Goal: Transaction & Acquisition: Purchase product/service

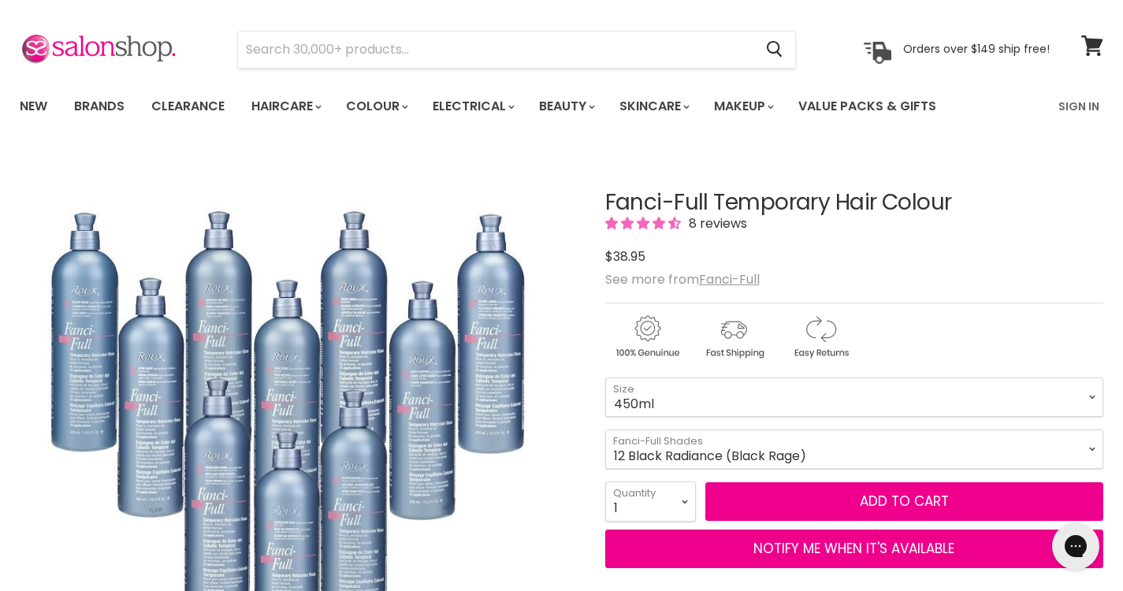
scroll to position [39, 0]
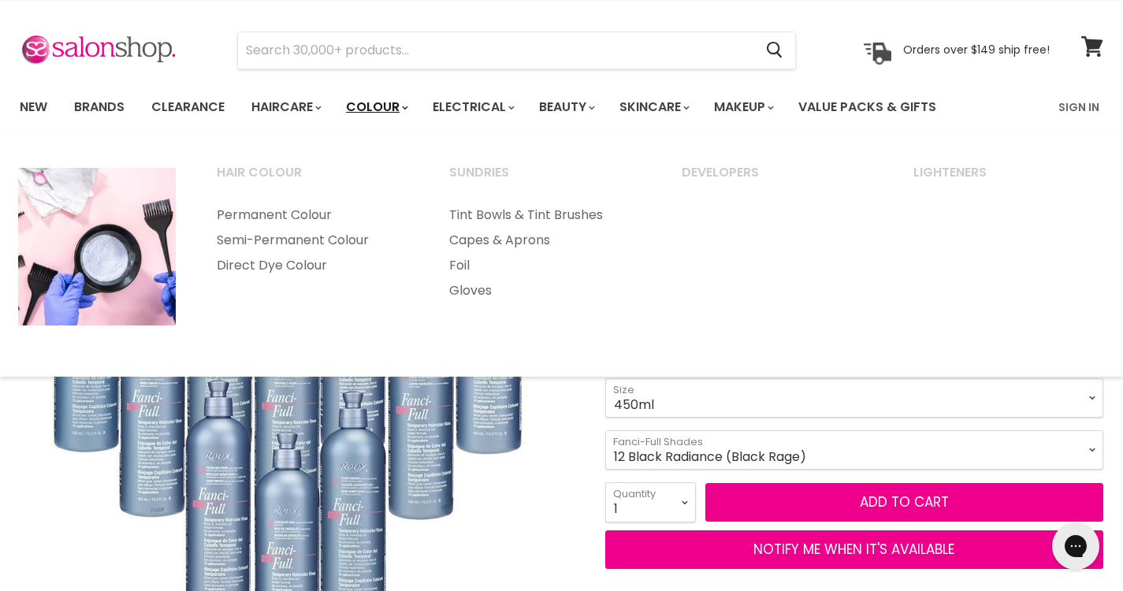
click at [395, 106] on link "Colour" at bounding box center [376, 107] width 84 height 33
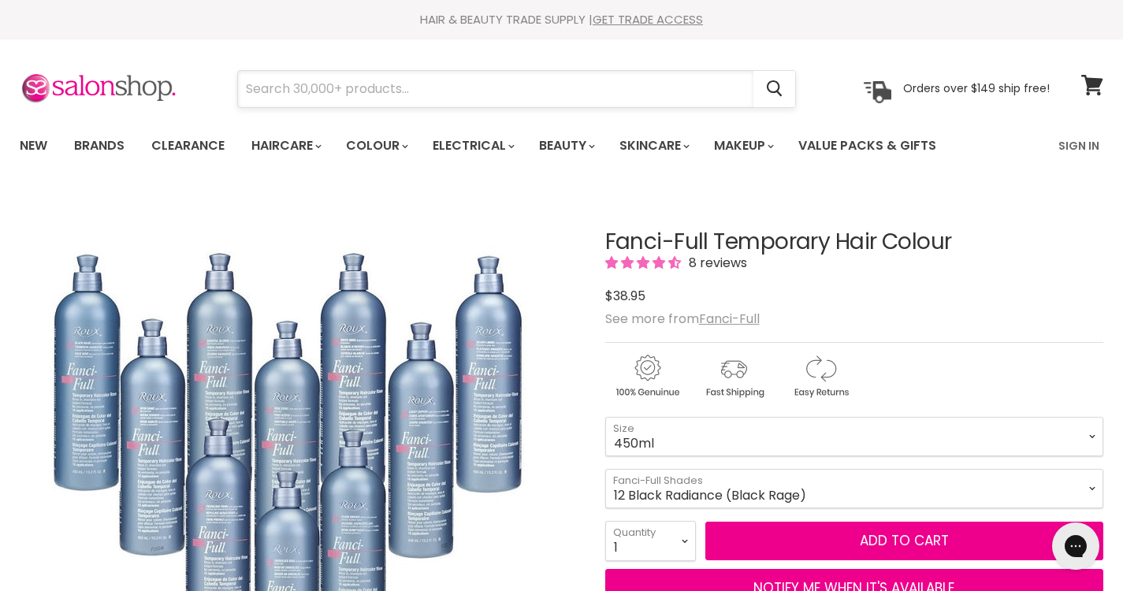
click at [292, 91] on input "Search" at bounding box center [495, 89] width 515 height 36
click at [320, 86] on input "True Steel" at bounding box center [495, 89] width 515 height 36
type input "T"
